Goal: Find specific page/section: Find specific page/section

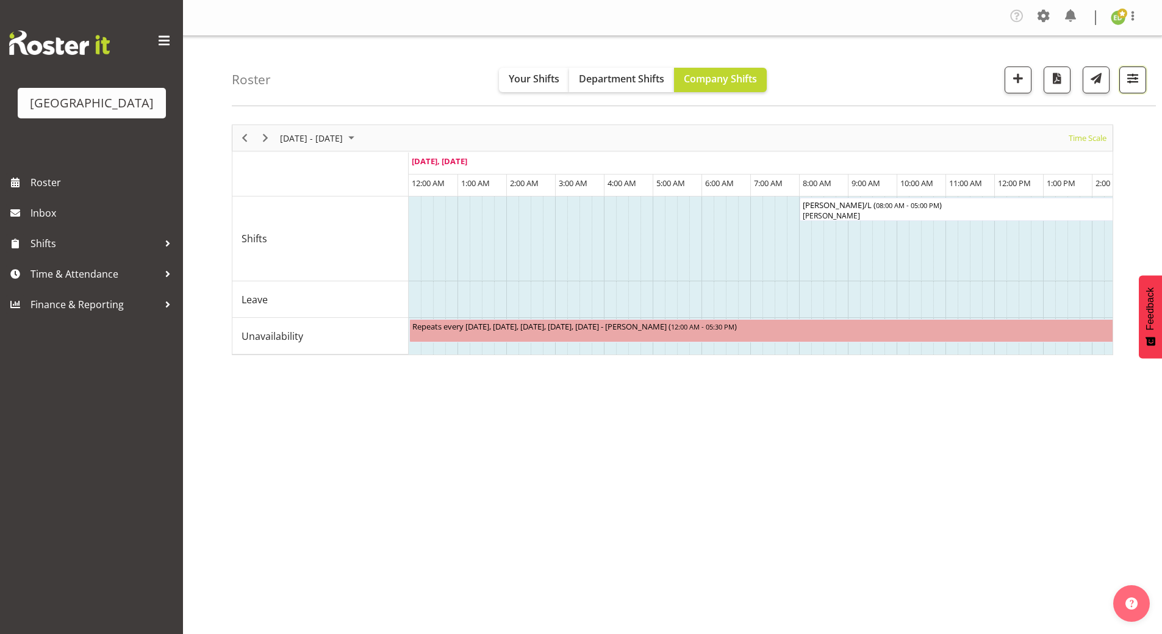
click at [1128, 74] on span "button" at bounding box center [1133, 78] width 16 height 16
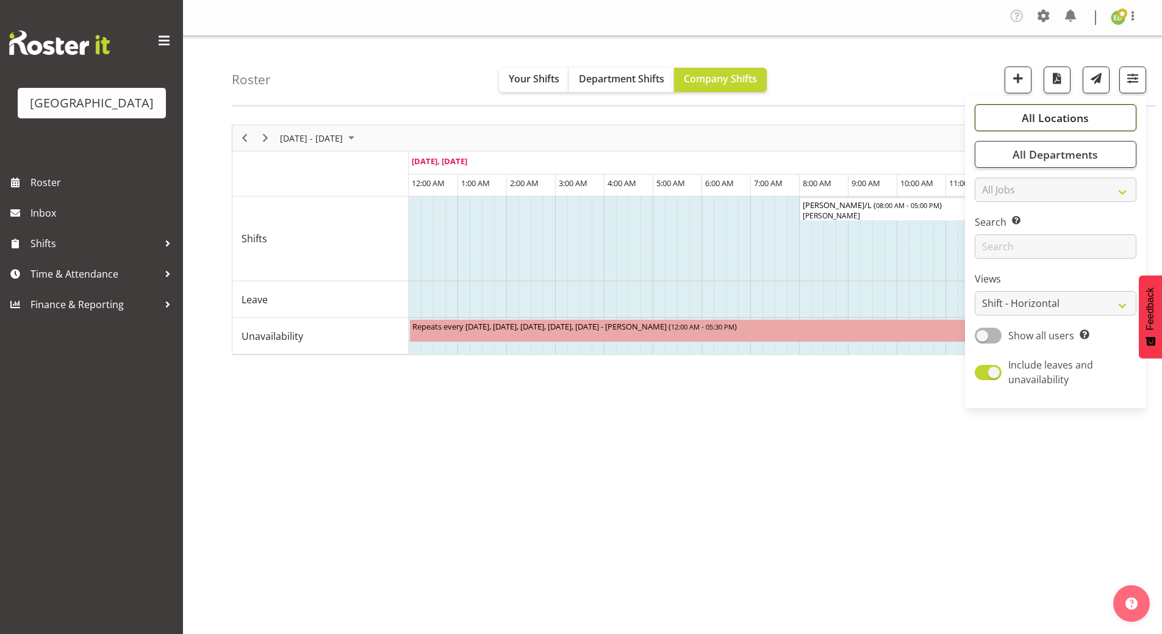
click at [1065, 120] on span "All Locations" at bounding box center [1054, 117] width 67 height 15
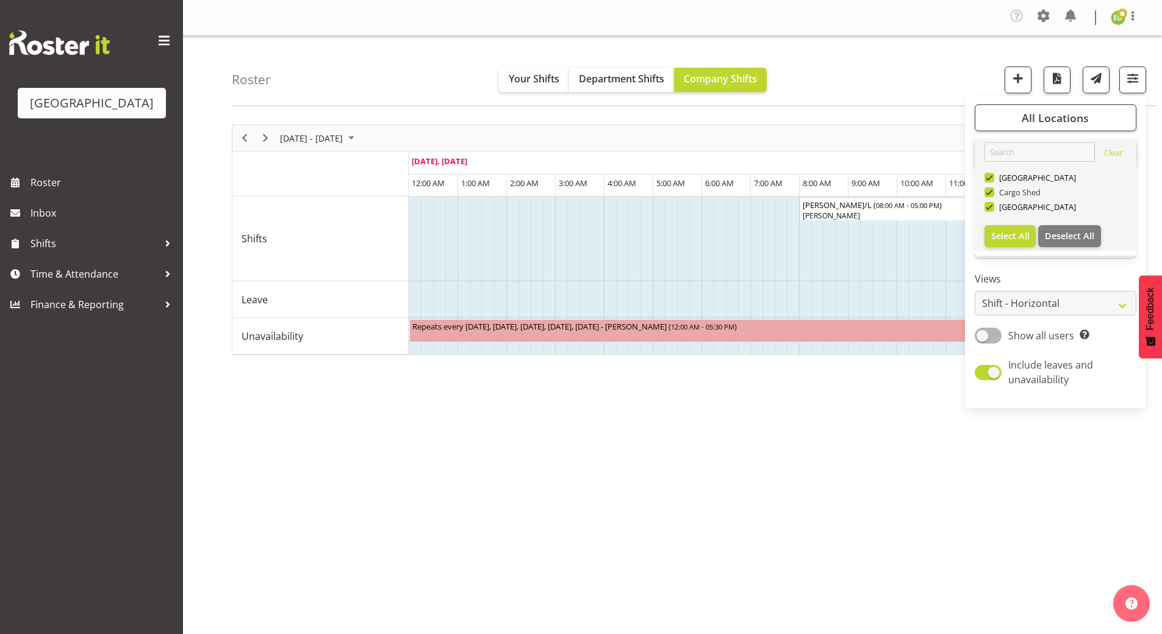
click at [991, 195] on span at bounding box center [989, 192] width 10 height 10
click at [991, 195] on input "Cargo Shed" at bounding box center [988, 192] width 8 height 8
checkbox input "false"
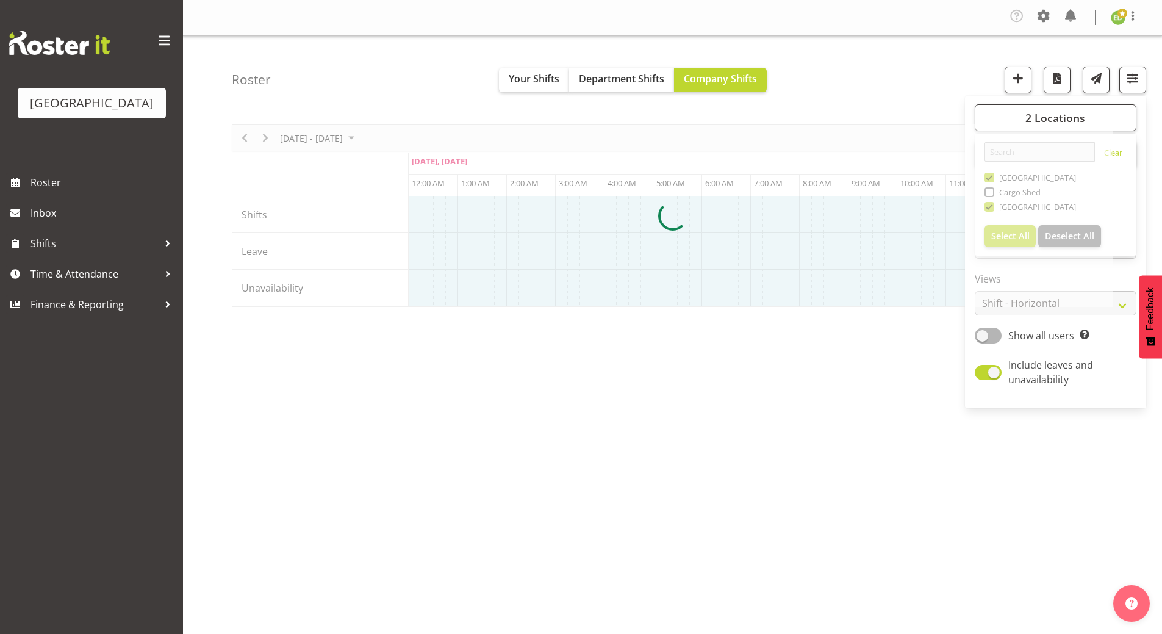
click at [991, 174] on div at bounding box center [672, 215] width 881 height 182
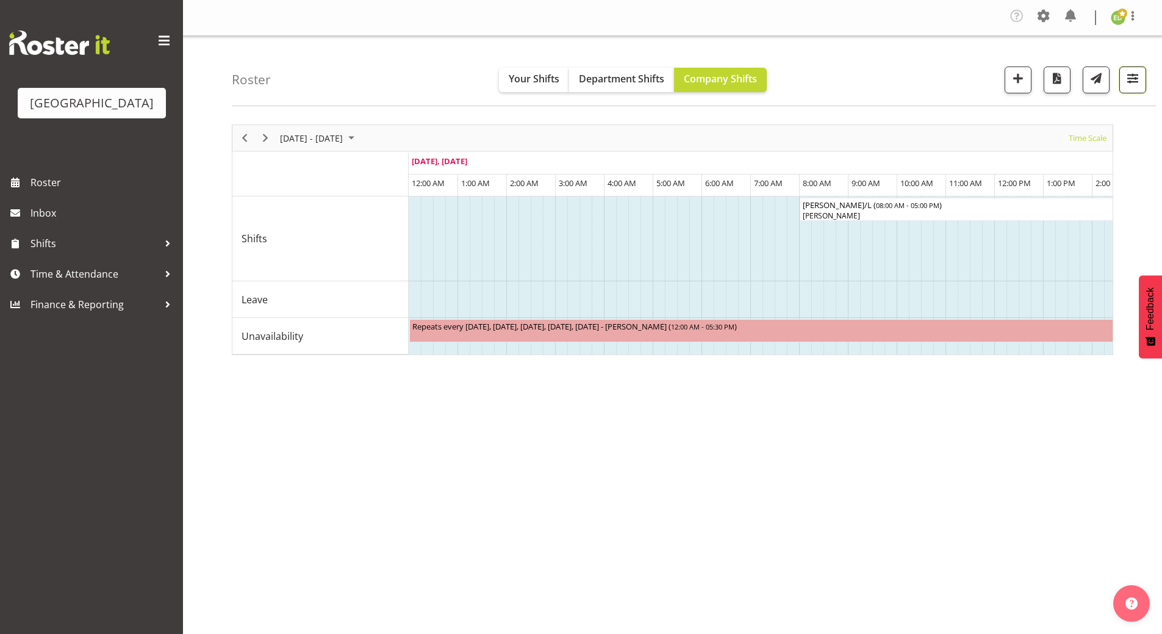
click at [1135, 77] on span "button" at bounding box center [1133, 78] width 16 height 16
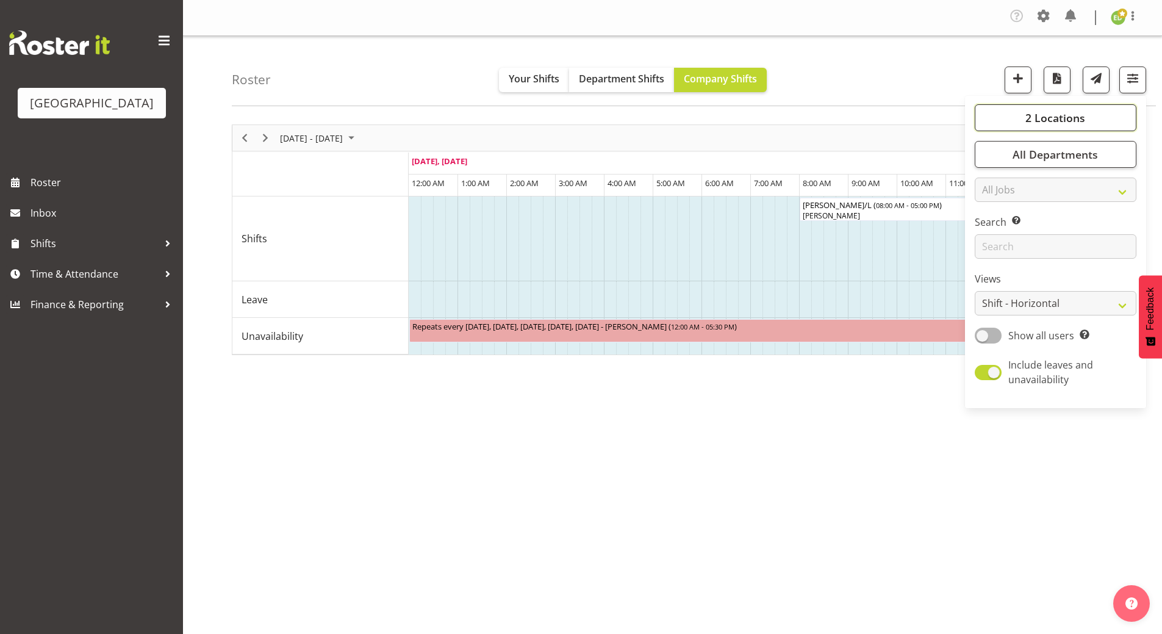
click at [1009, 120] on button "2 Locations" at bounding box center [1056, 117] width 162 height 27
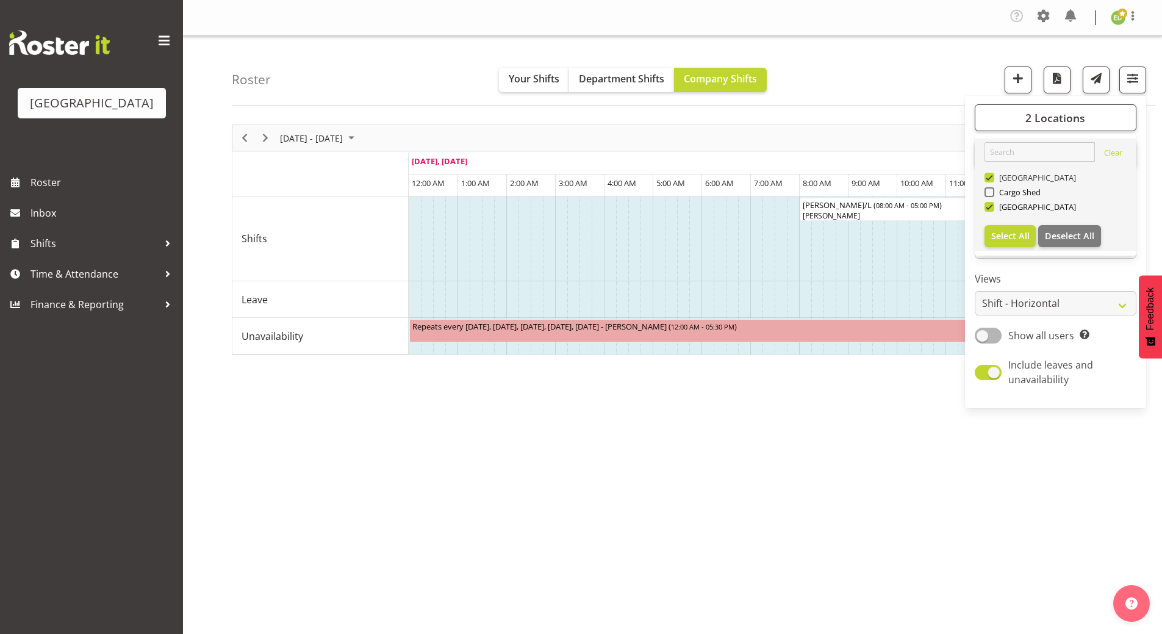
click at [989, 176] on span at bounding box center [989, 178] width 10 height 10
click at [989, 176] on input "[GEOGRAPHIC_DATA]" at bounding box center [988, 178] width 8 height 8
checkbox input "false"
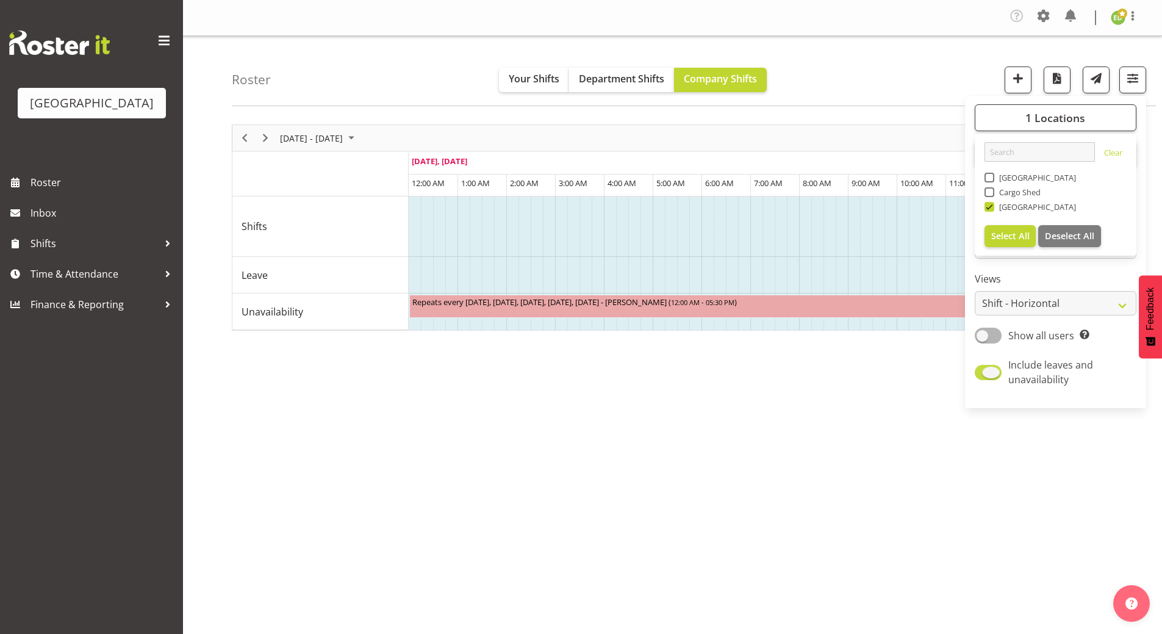
click at [985, 373] on span at bounding box center [988, 372] width 27 height 15
click at [982, 373] on input "Include leaves and unavailability" at bounding box center [979, 372] width 8 height 8
checkbox input "false"
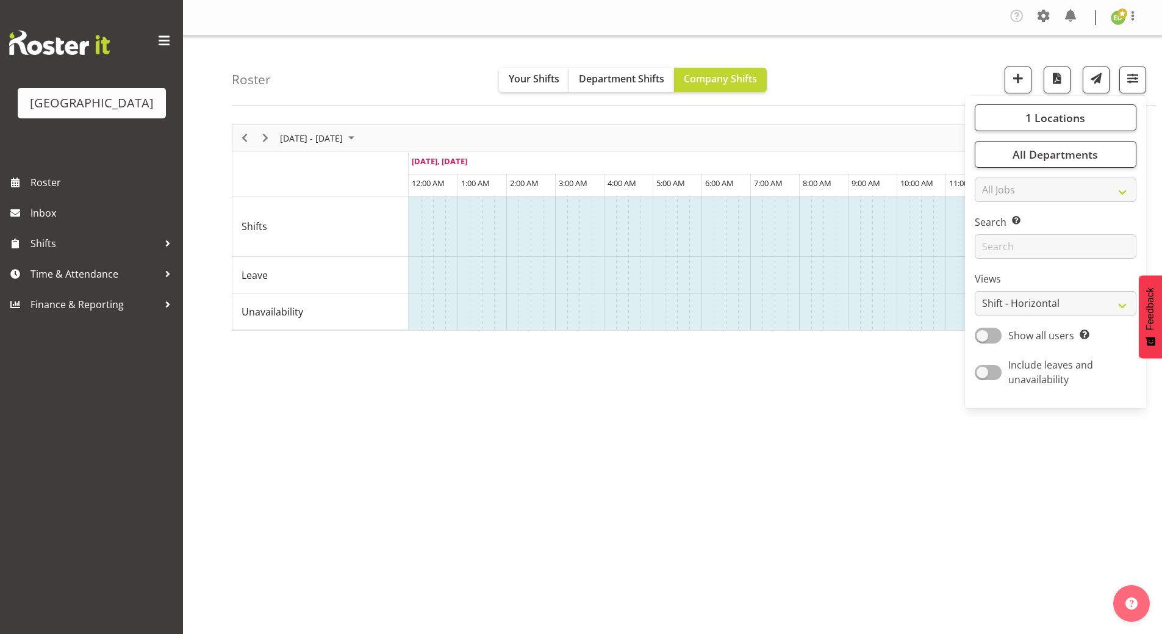
click at [796, 409] on div "[DATE] - [DATE] [DATE] Timeline Day Timeline Week Timeline Fortnight Timeline M…" at bounding box center [697, 359] width 930 height 488
